Goal: Task Accomplishment & Management: Manage account settings

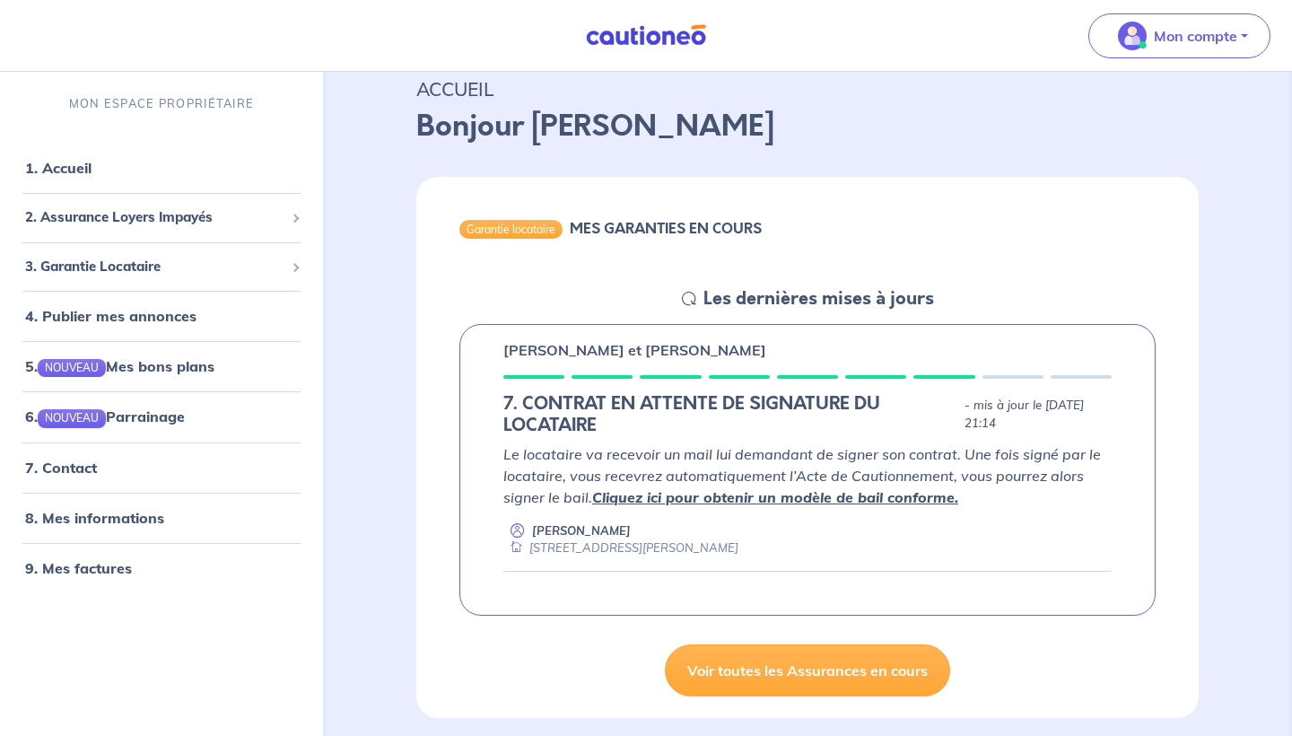
scroll to position [111, 0]
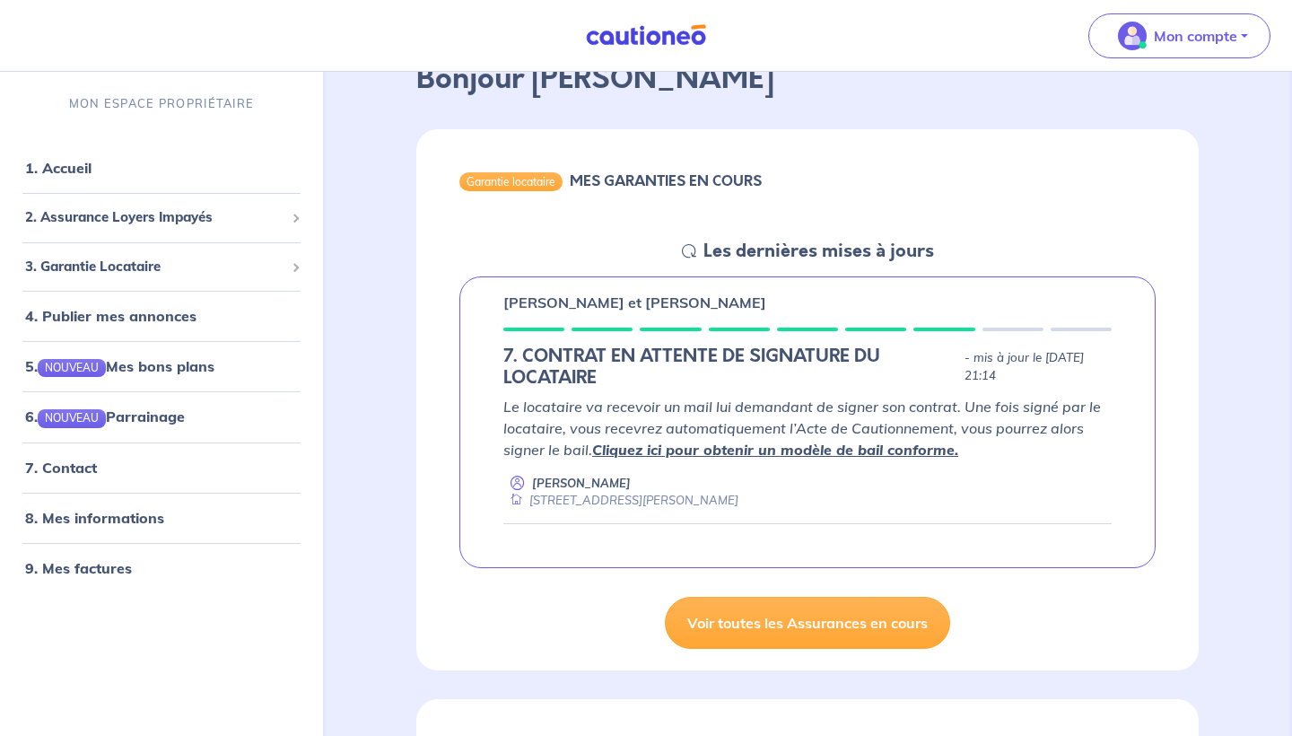
click at [722, 446] on link "Cliquez ici pour obtenir un modèle de bail conforme." at bounding box center [775, 450] width 366 height 18
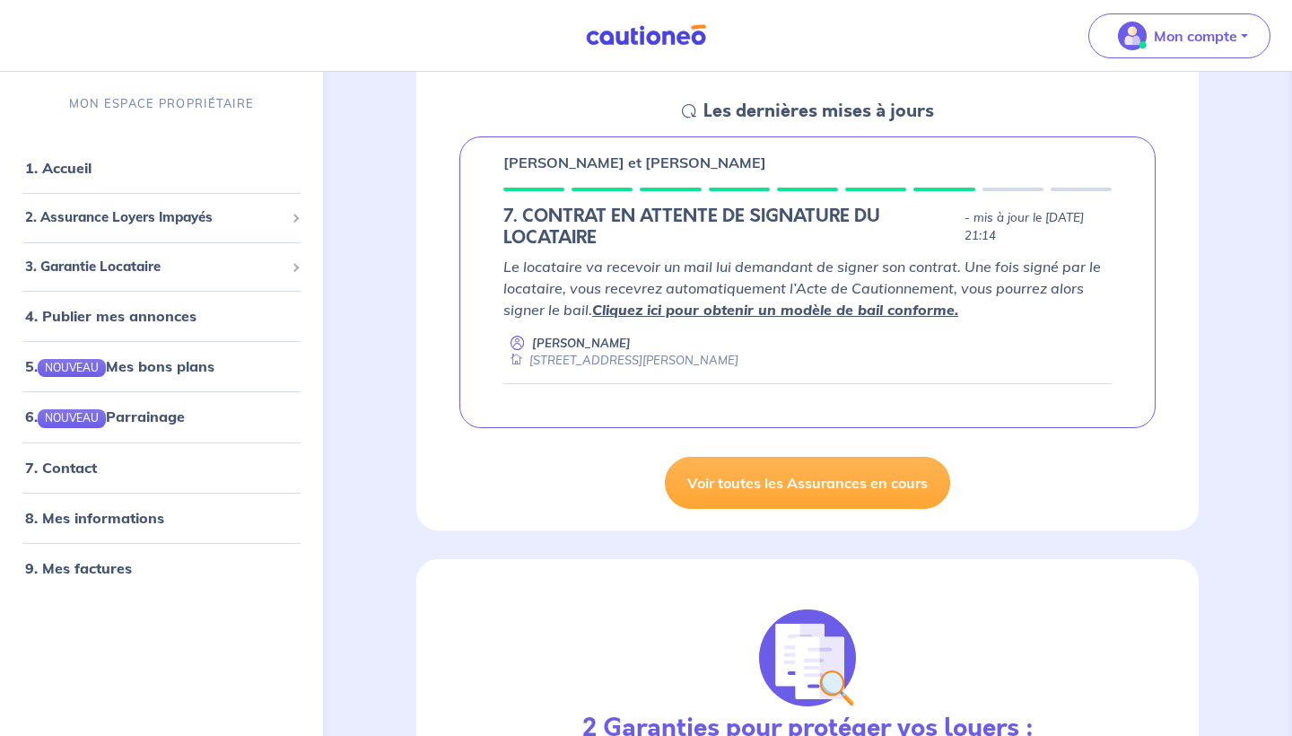
scroll to position [247, 0]
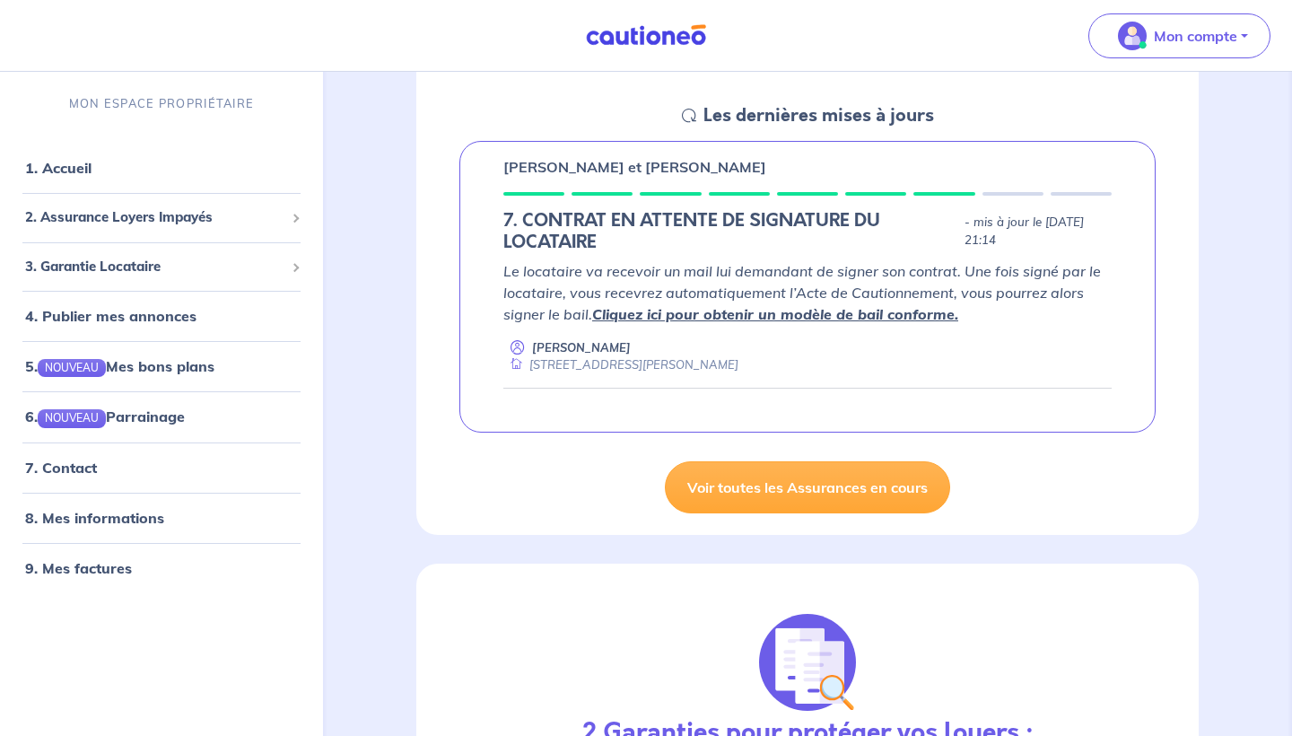
click at [786, 291] on em "Le locataire va recevoir un mail lui demandant de signer son contrat. Une fois …" at bounding box center [803, 292] width 598 height 61
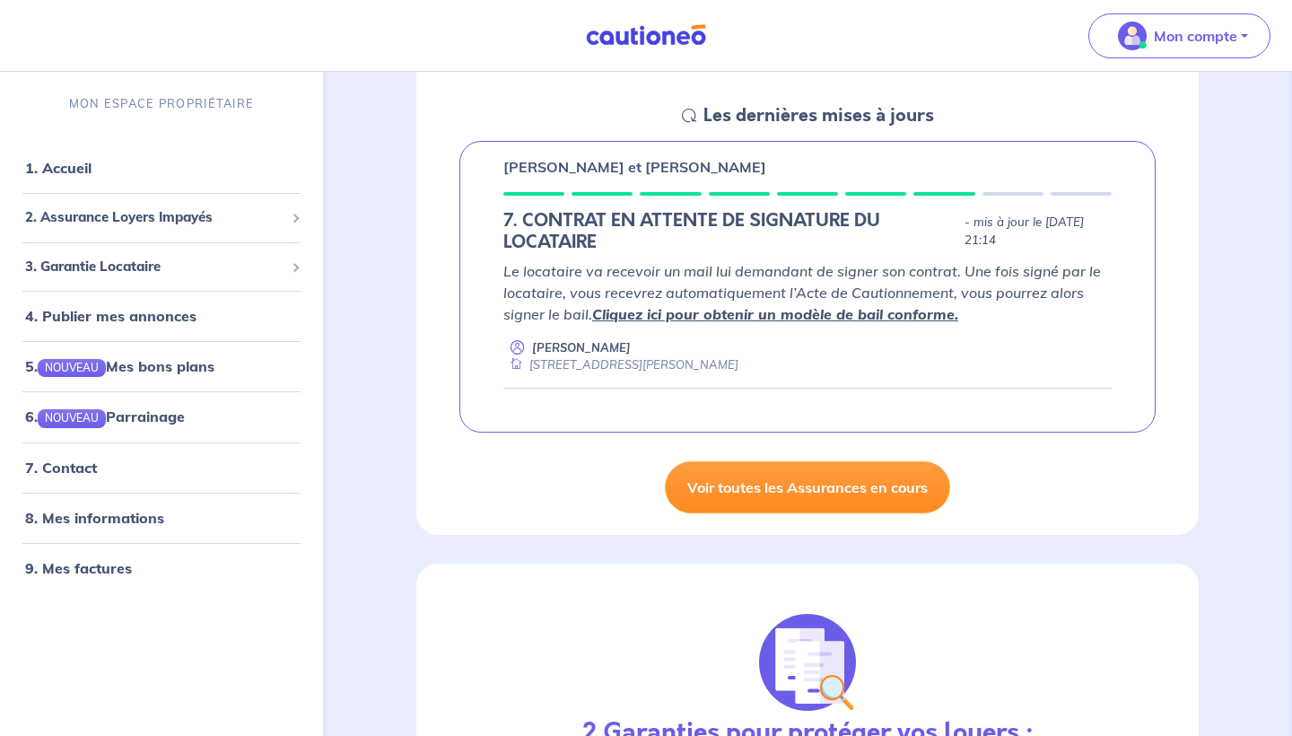
click at [792, 464] on link "Voir toutes les Assurances en cours" at bounding box center [807, 487] width 285 height 52
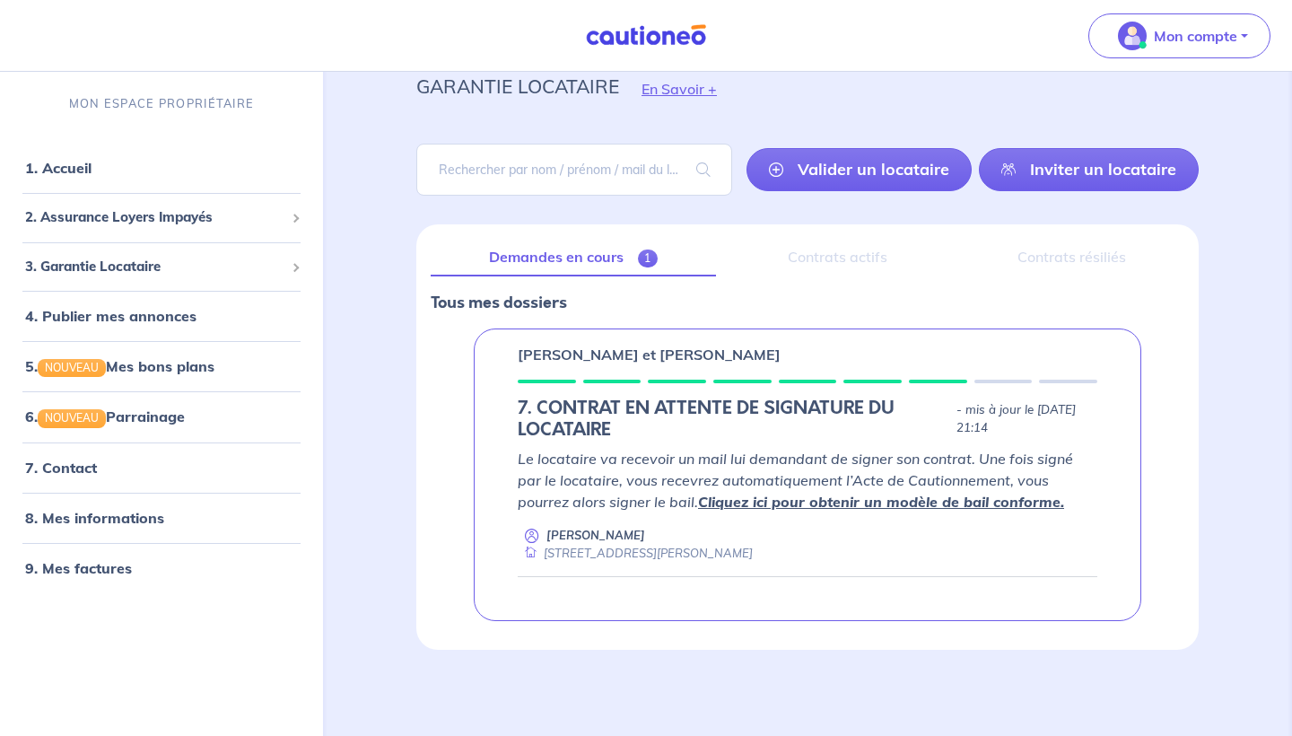
scroll to position [66, 0]
click at [815, 444] on div "[PERSON_NAME] et [PERSON_NAME] 7. CONTRAT EN ATTENTE DE SIGNATURE DU LOCATAIRE …" at bounding box center [808, 475] width 668 height 293
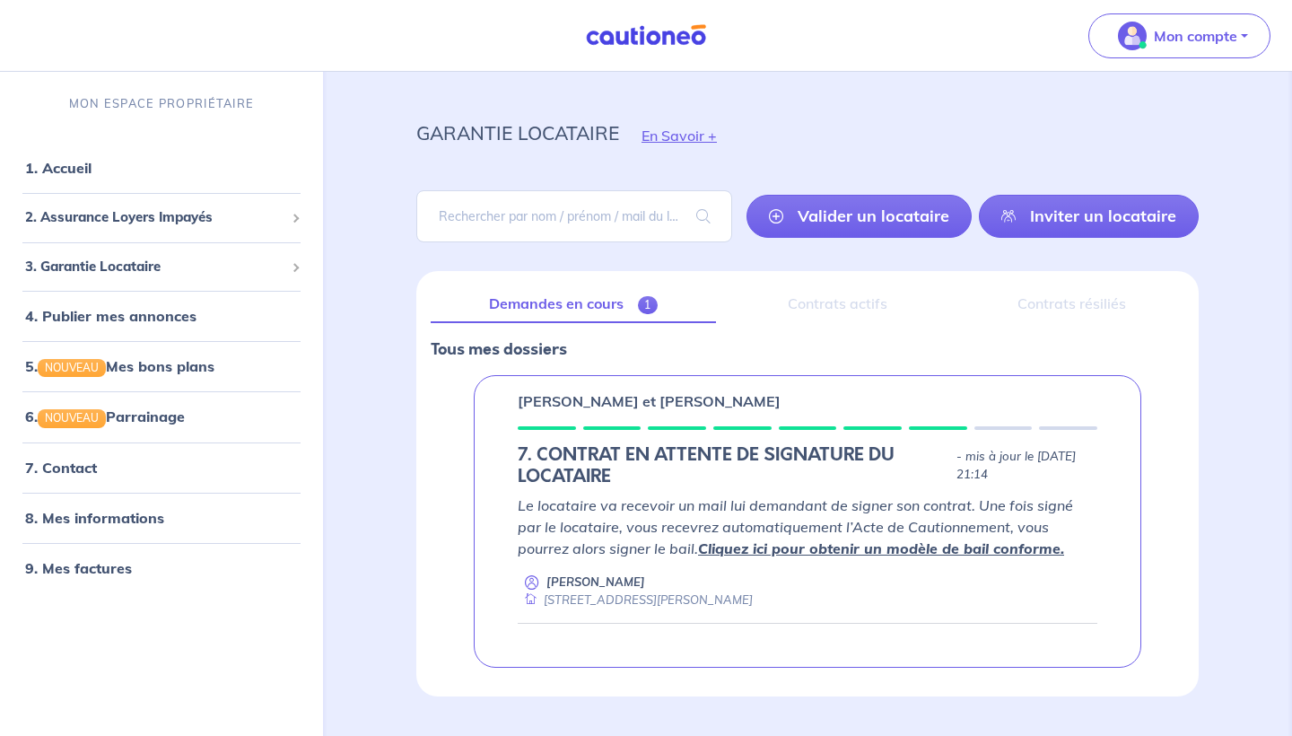
scroll to position [17, 0]
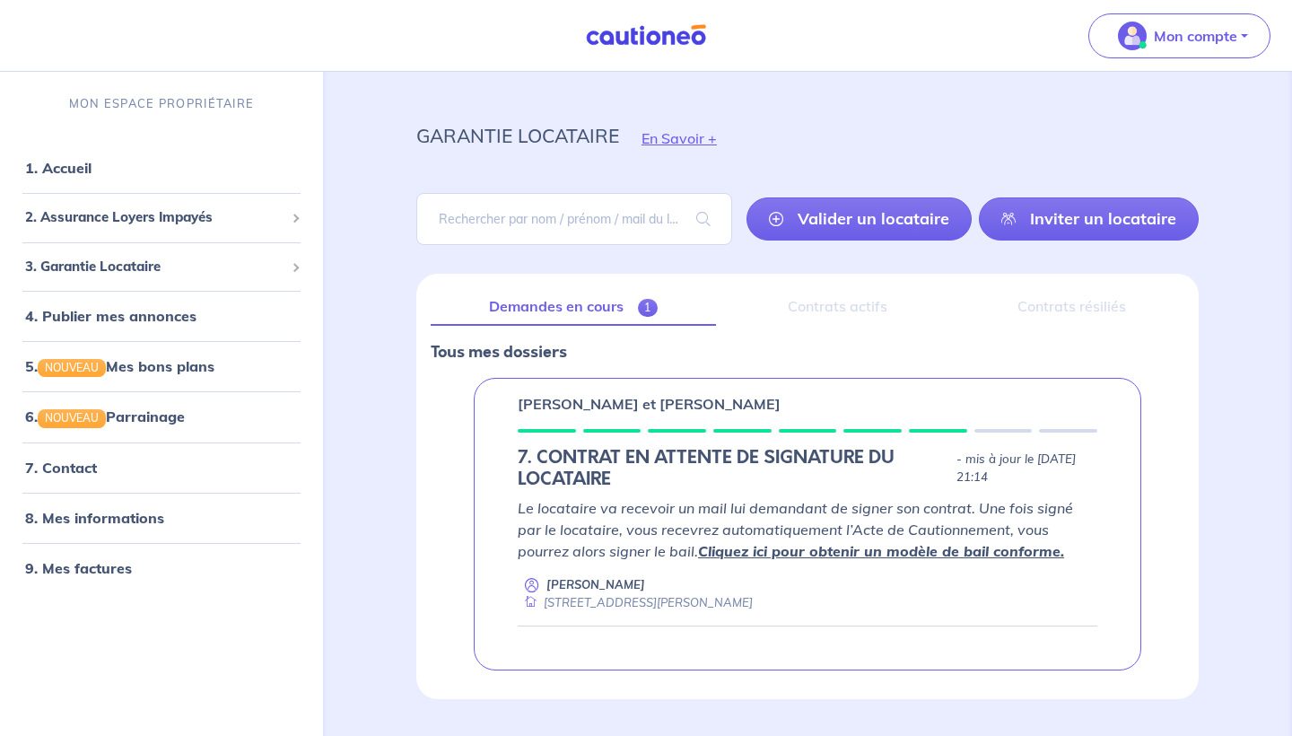
click at [615, 301] on link "Demandes en cours 1" at bounding box center [573, 307] width 285 height 38
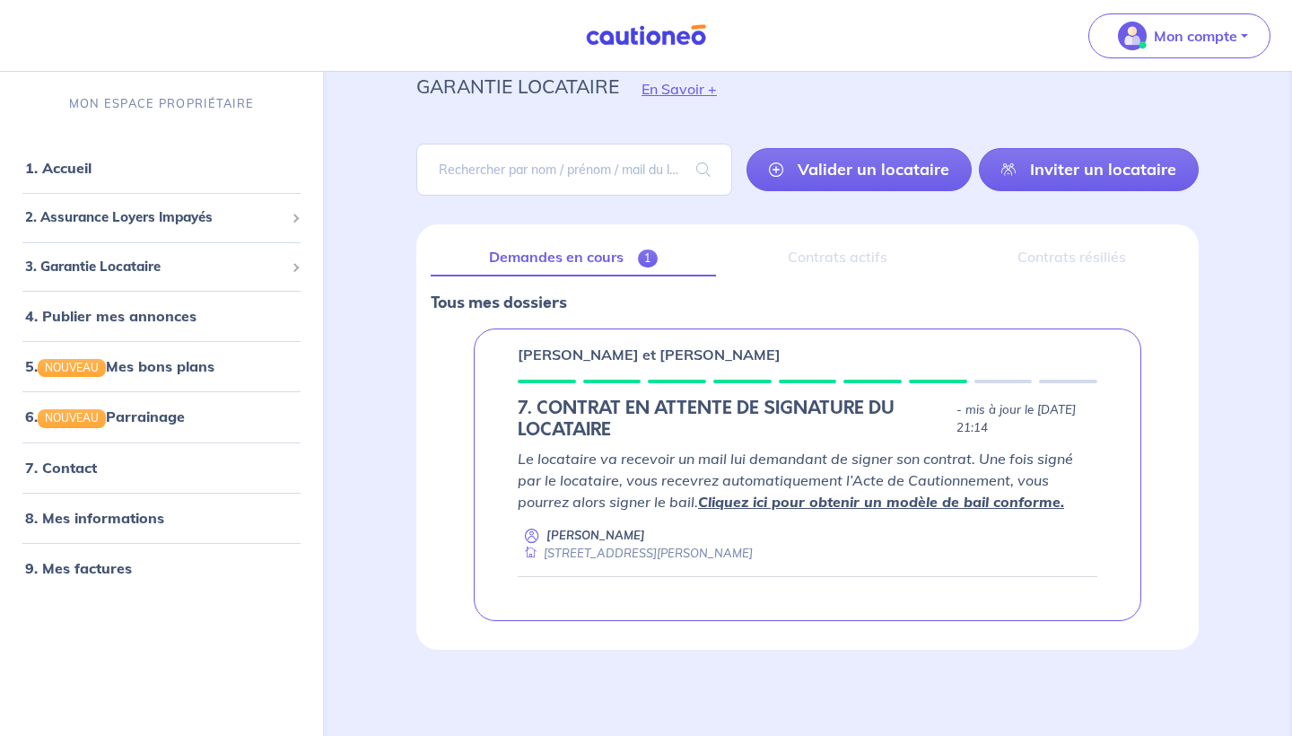
scroll to position [66, 0]
click at [1036, 251] on div "Contrats résiliés" at bounding box center [1072, 259] width 224 height 38
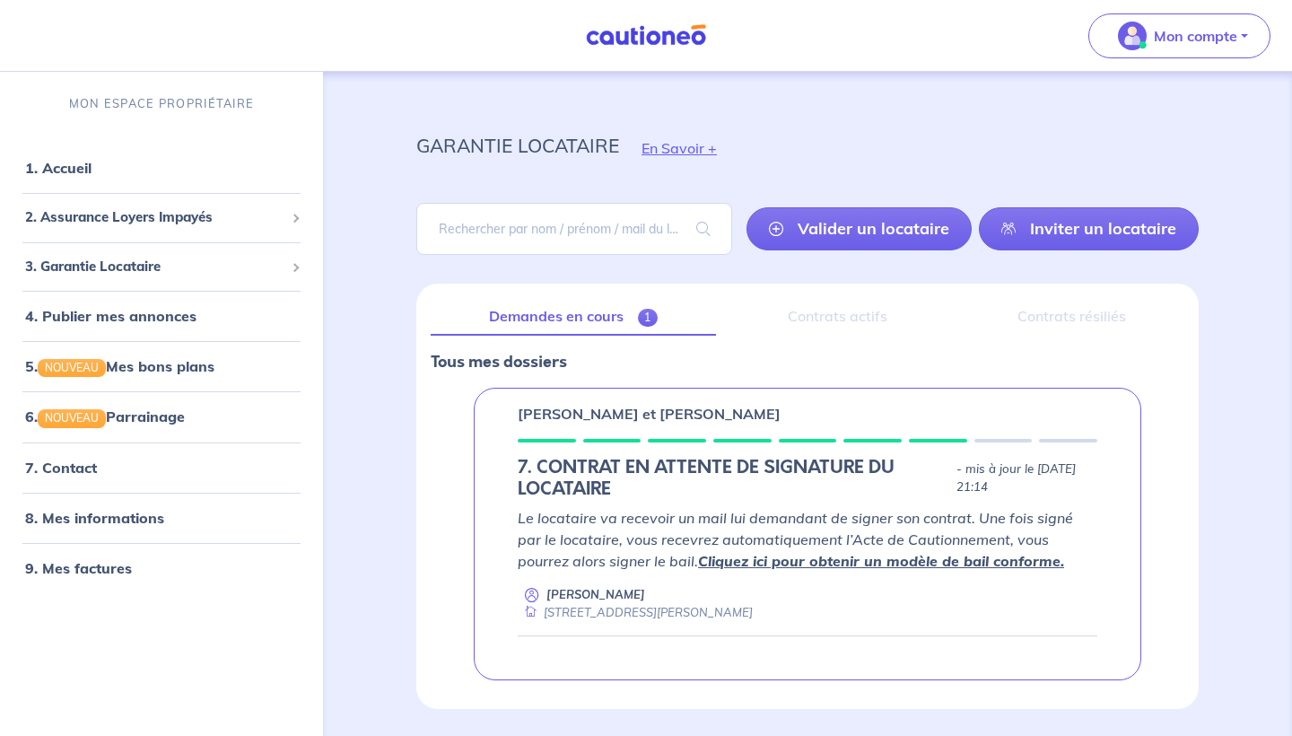
scroll to position [0, 0]
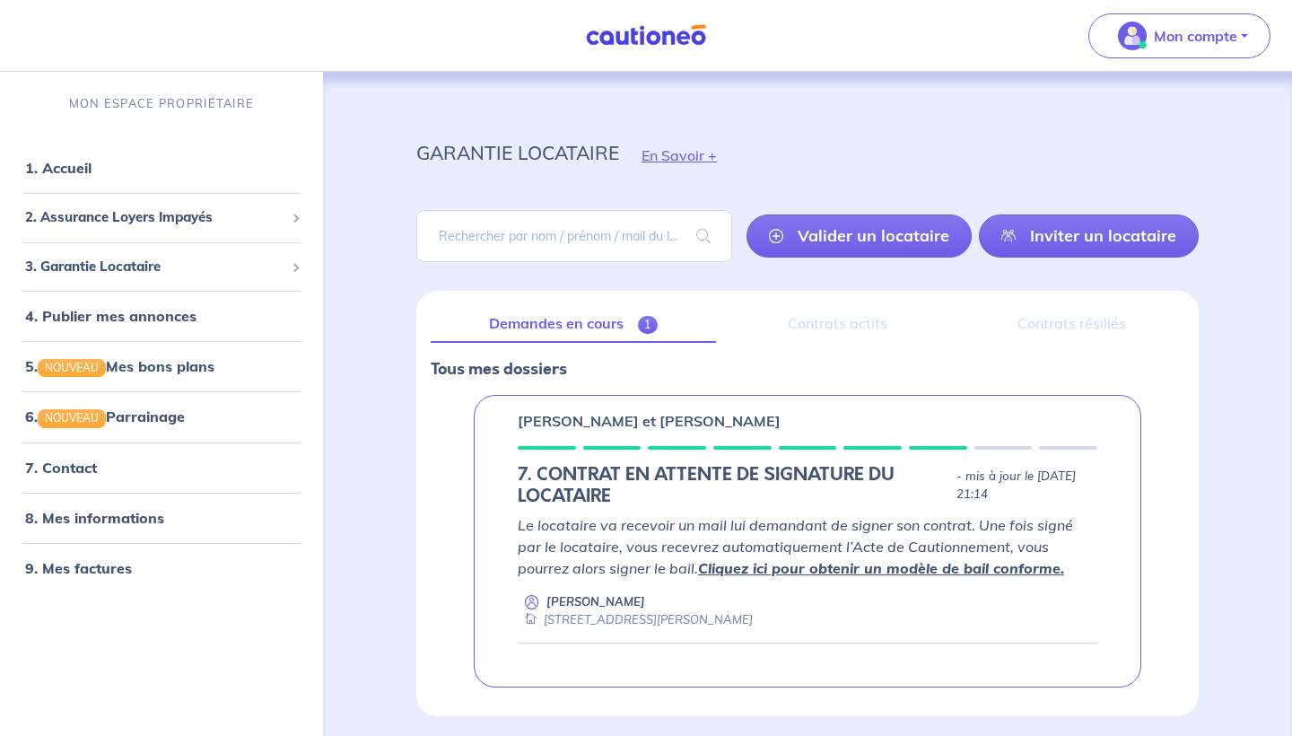
click at [807, 477] on h5 "7. CONTRAT EN ATTENTE DE SIGNATURE DU LOCATAIRE" at bounding box center [734, 485] width 432 height 43
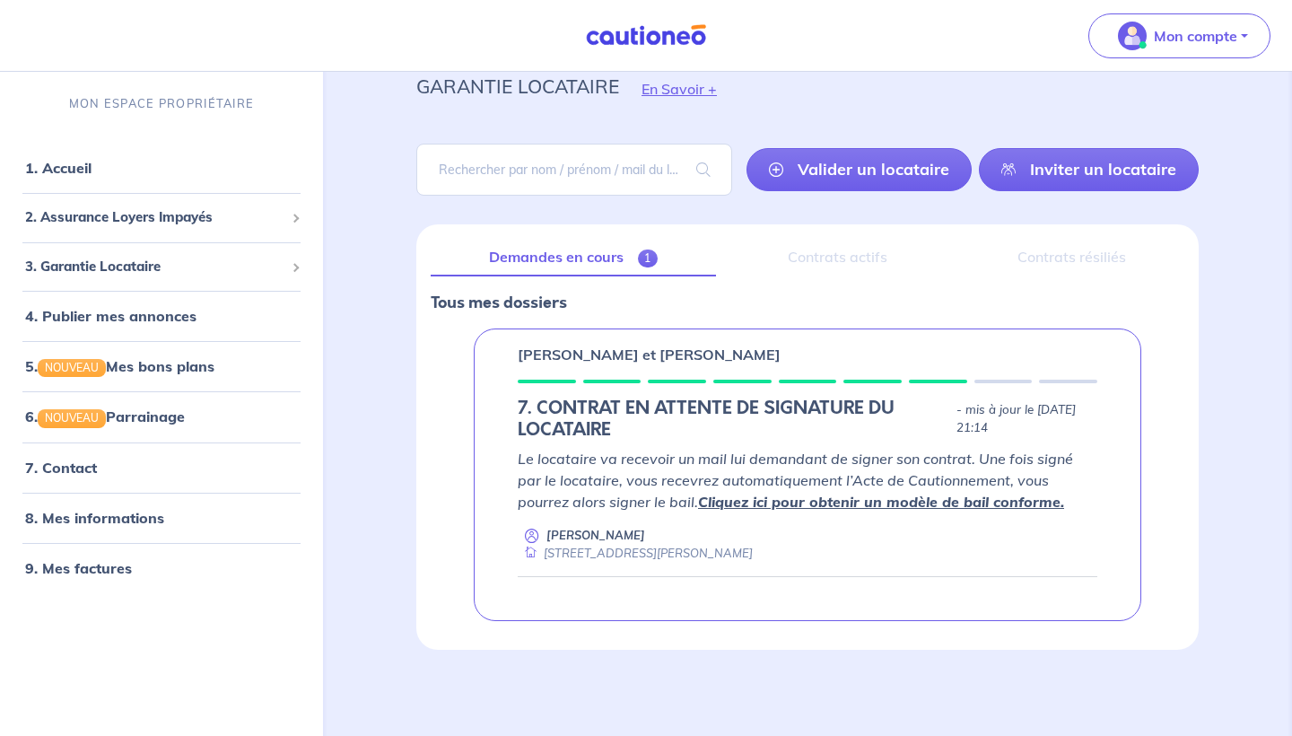
scroll to position [66, 0]
click at [256, 224] on span "2. Assurance Loyers Impayés" at bounding box center [154, 217] width 259 height 21
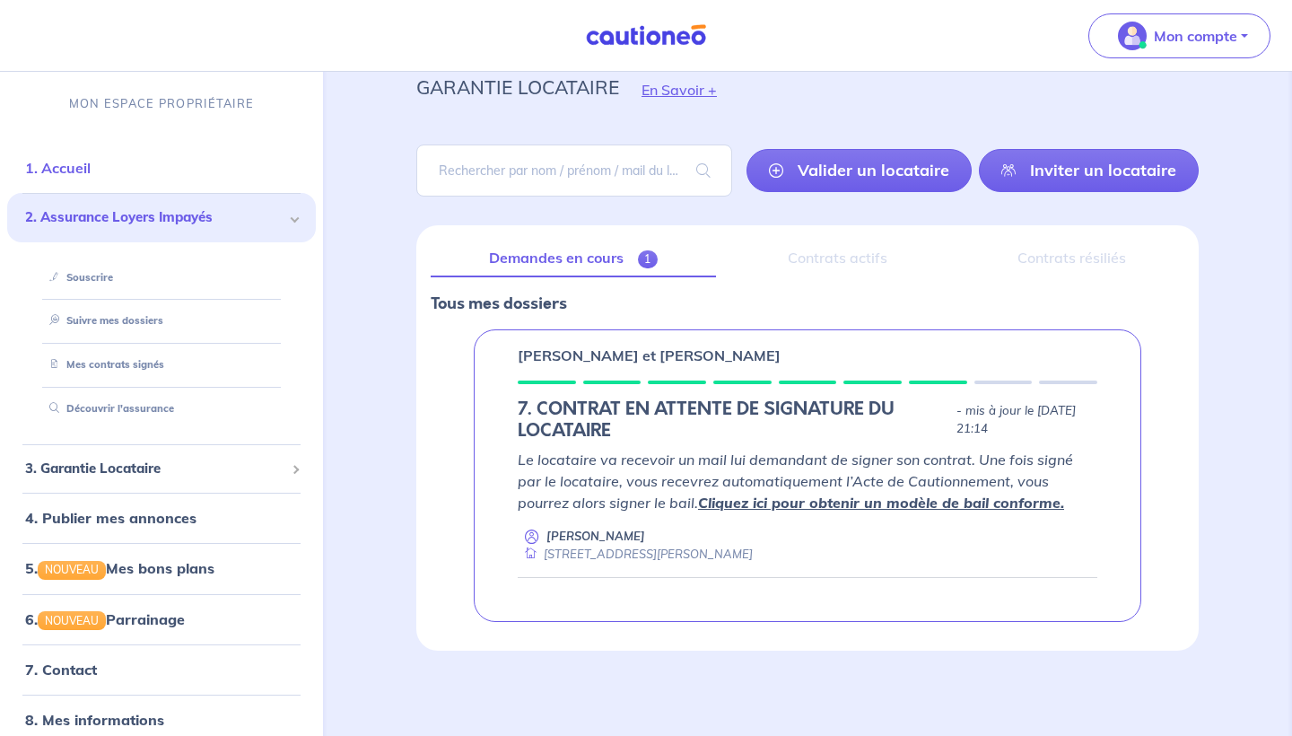
click at [91, 177] on link "1. Accueil" at bounding box center [58, 168] width 66 height 18
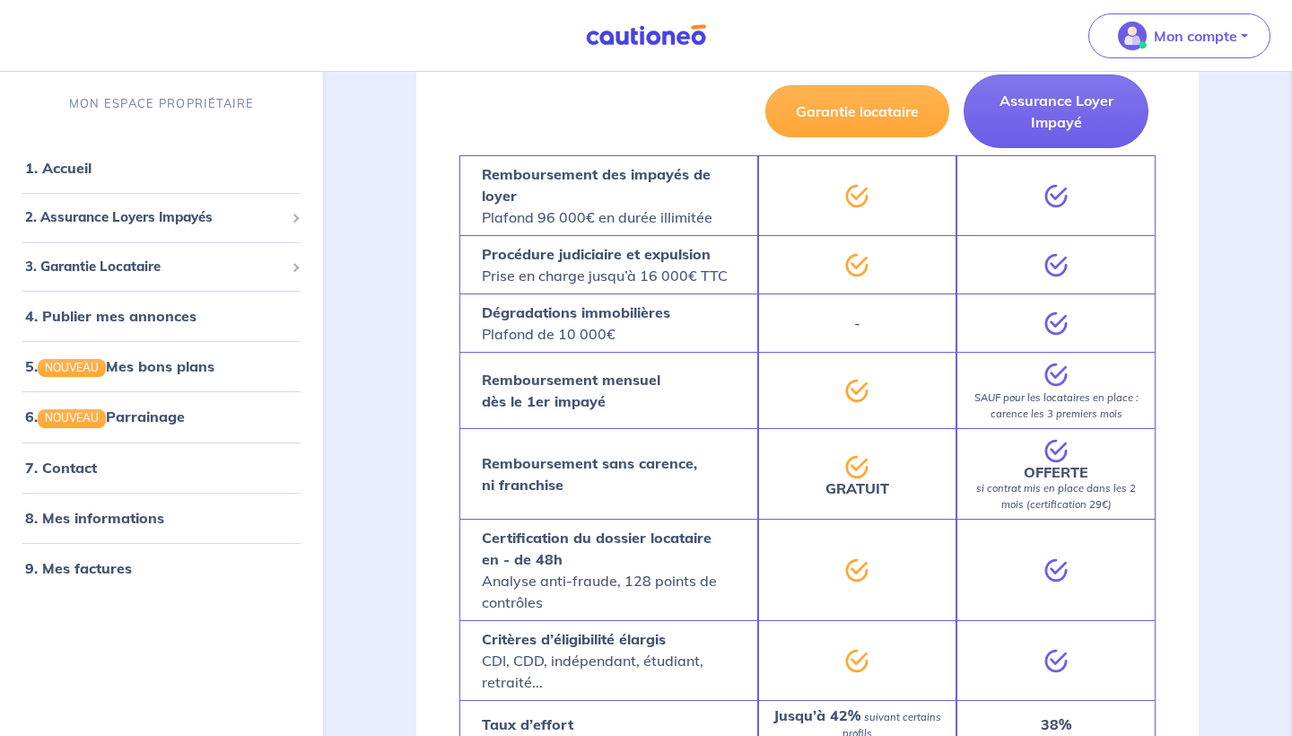
scroll to position [1186, 0]
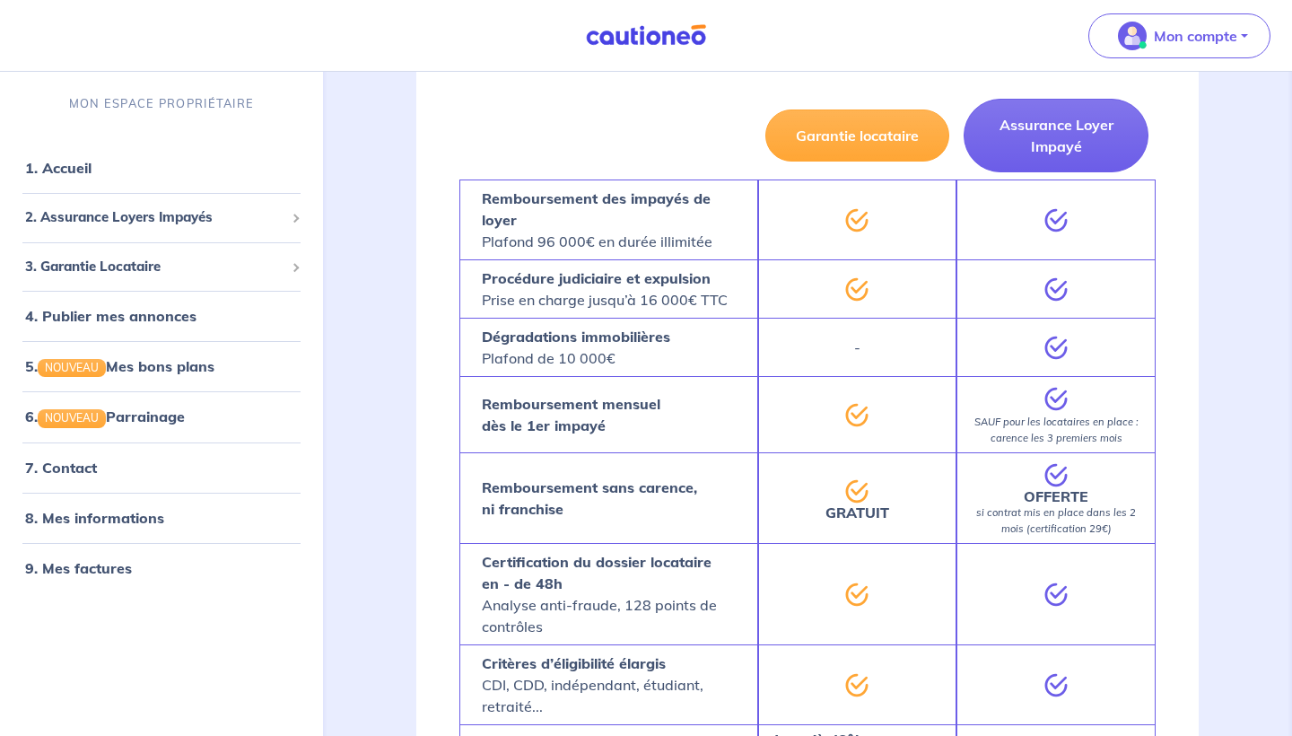
click at [1203, 309] on div "2 Garanties pour protéger vos loyers : Garantie locataire Protégez-vous des imp…" at bounding box center [807, 249] width 869 height 1293
click at [1044, 159] on button "Assurance Loyer Impayé" at bounding box center [1056, 136] width 185 height 74
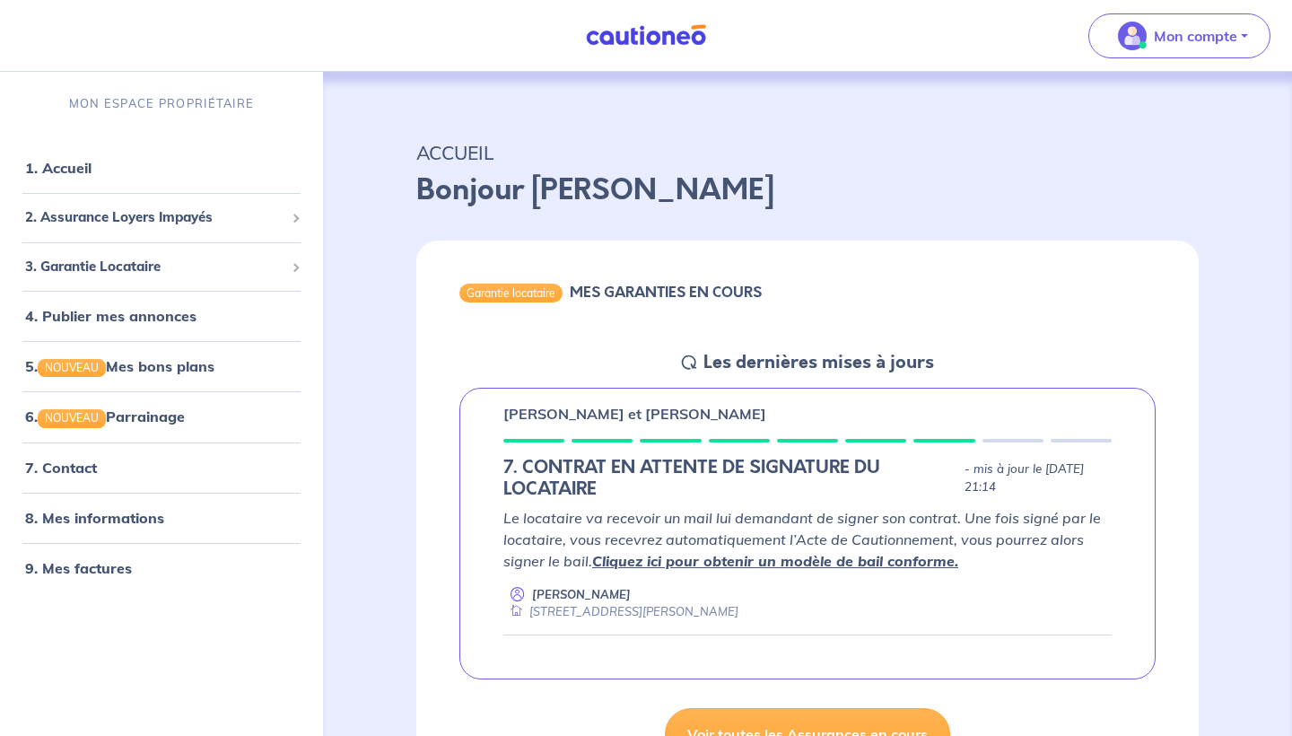
scroll to position [0, 0]
click at [91, 177] on link "1. Accueil" at bounding box center [58, 168] width 66 height 18
click at [40, 175] on link "1. Accueil" at bounding box center [58, 168] width 66 height 18
drag, startPoint x: 560, startPoint y: 74, endPoint x: 1222, endPoint y: 291, distance: 696.2
click at [1222, 291] on div "Garantie locataire MES GARANTIES EN COURS Les dernières mises à jours [PERSON_N…" at bounding box center [807, 504] width 869 height 556
